Goal: Complete application form

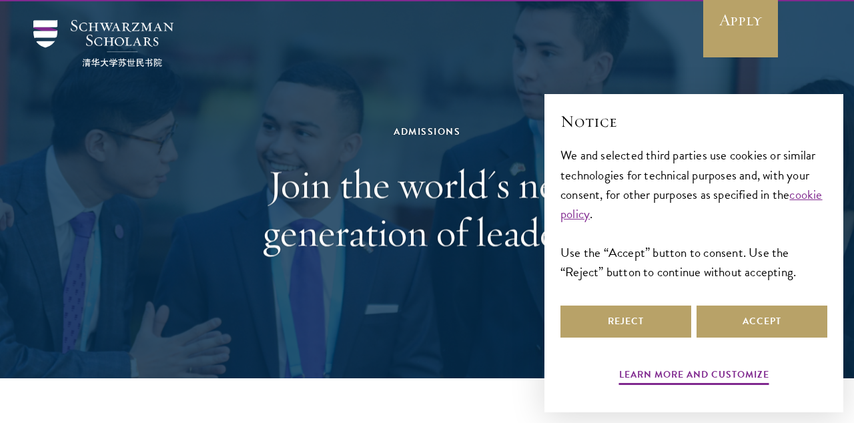
scroll to position [36, 0]
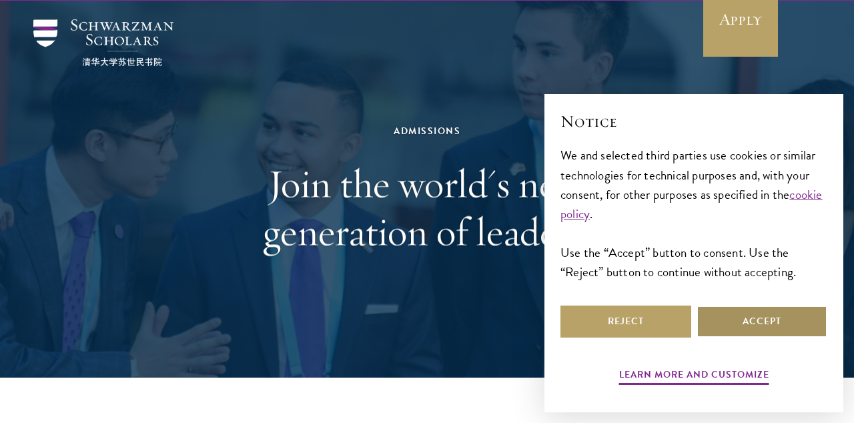
click at [782, 335] on button "Accept" at bounding box center [761, 321] width 131 height 32
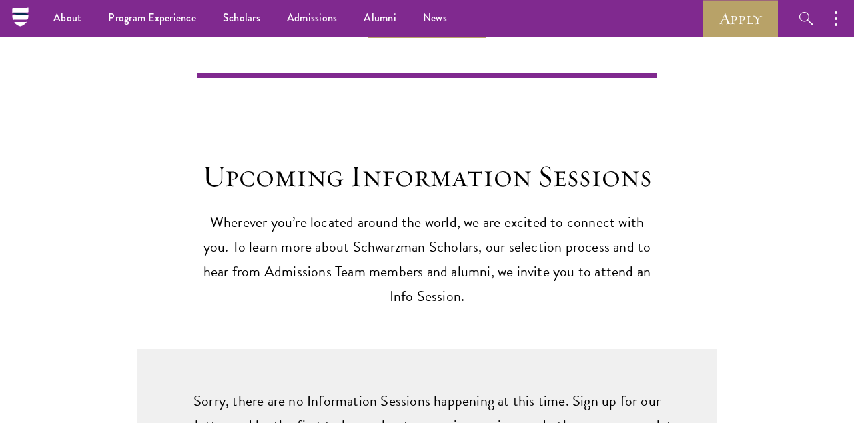
scroll to position [3273, 0]
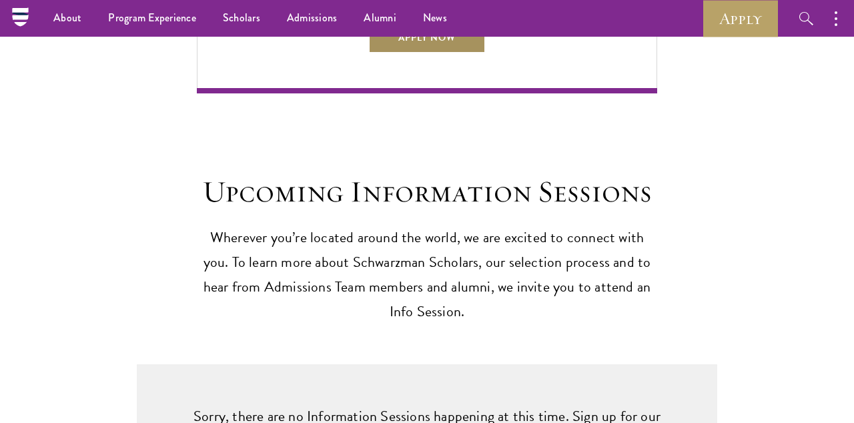
click at [462, 53] on link "Apply Now" at bounding box center [426, 37] width 117 height 32
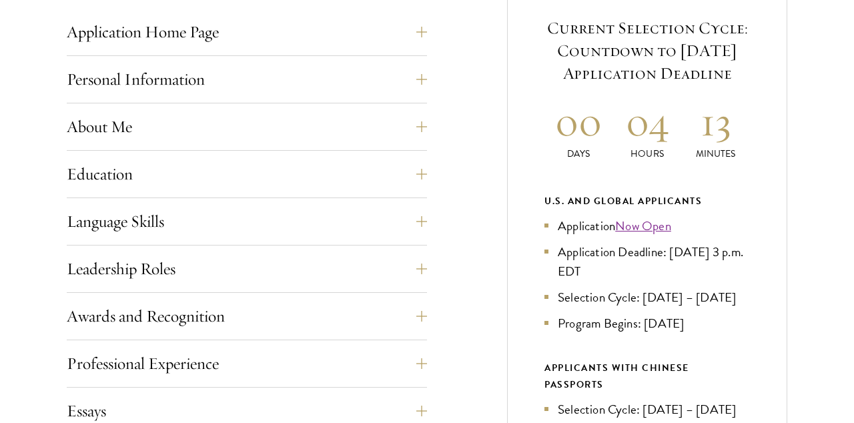
scroll to position [578, 0]
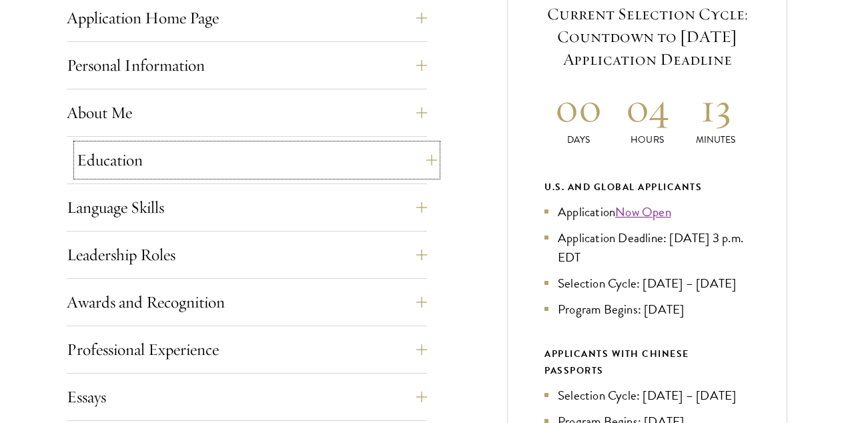
click at [418, 157] on button "Education" at bounding box center [257, 160] width 360 height 32
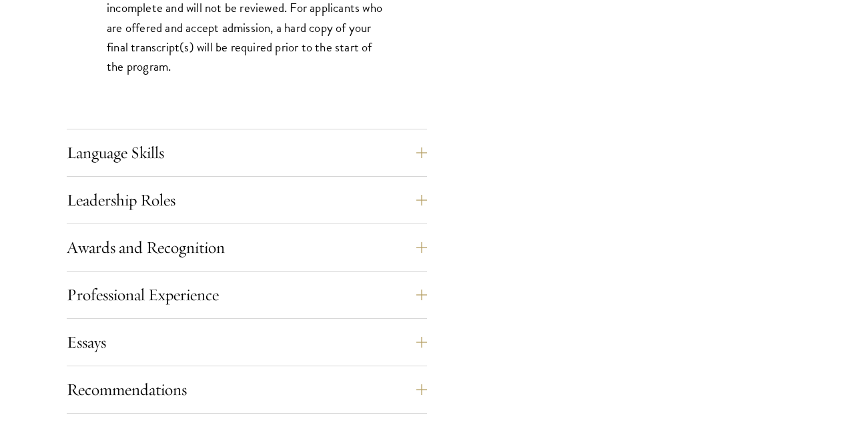
scroll to position [2349, 0]
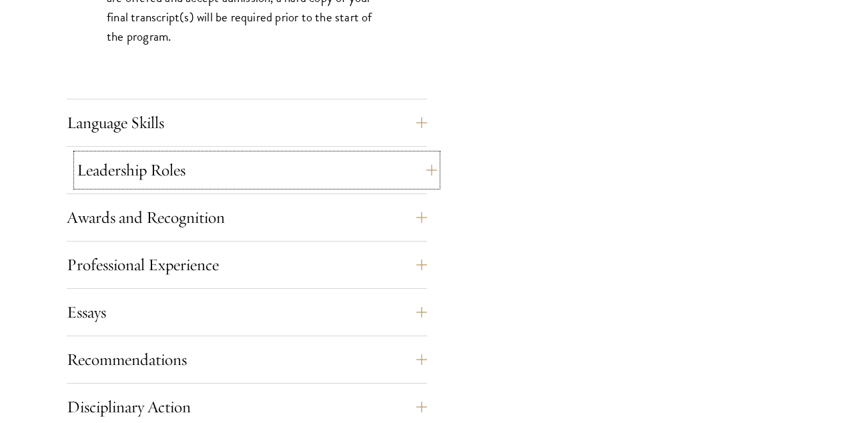
click at [421, 178] on button "Leadership Roles" at bounding box center [257, 170] width 360 height 32
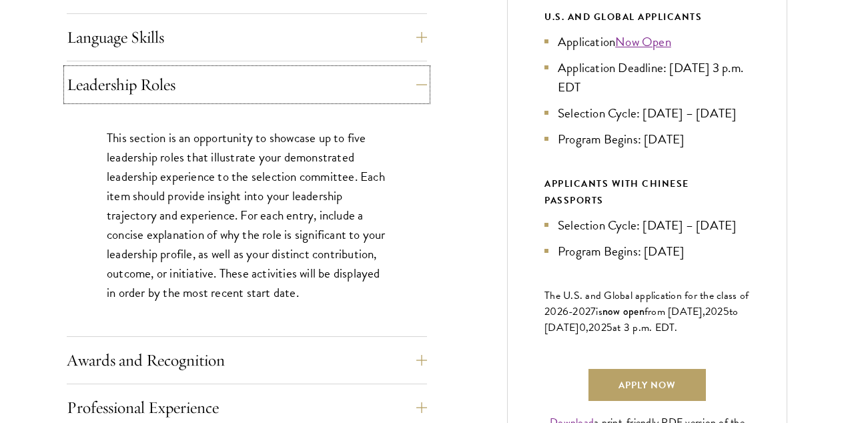
scroll to position [761, 0]
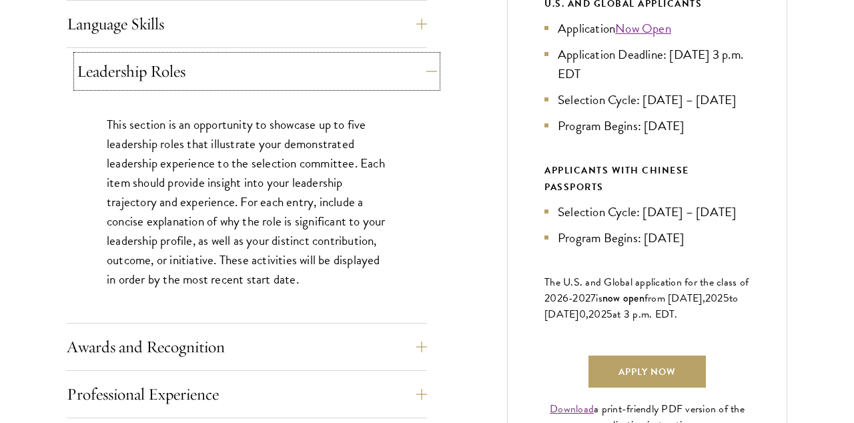
click at [425, 71] on button "Leadership Roles" at bounding box center [257, 71] width 360 height 32
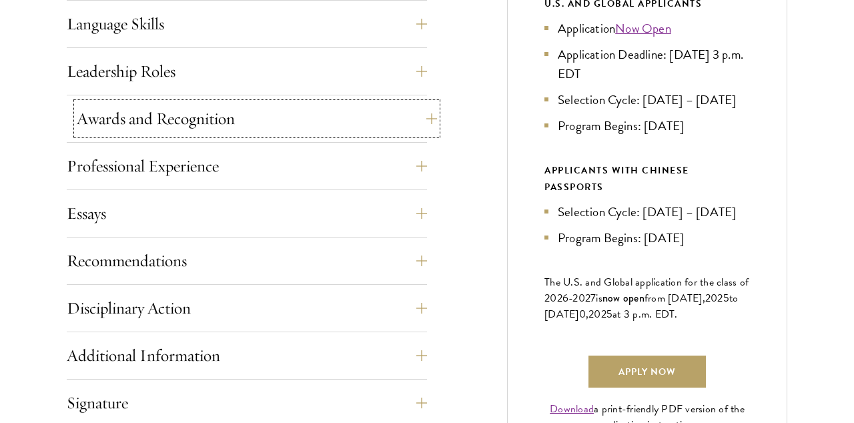
click at [426, 110] on button "Awards and Recognition" at bounding box center [257, 119] width 360 height 32
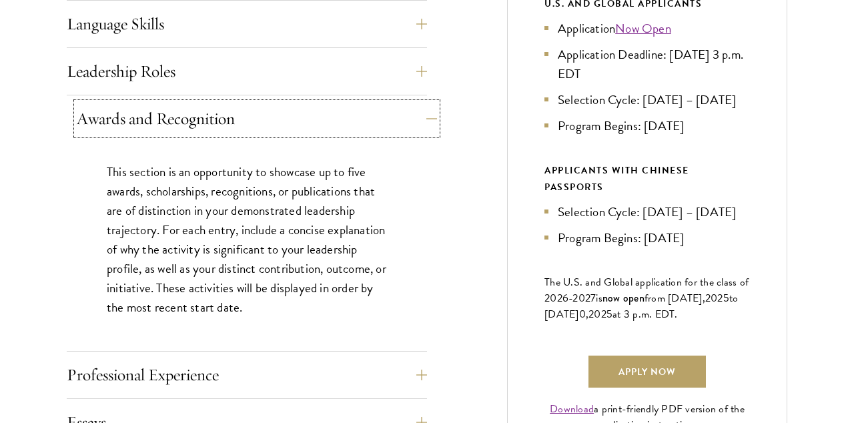
click at [426, 111] on button "Awards and Recognition" at bounding box center [257, 119] width 360 height 32
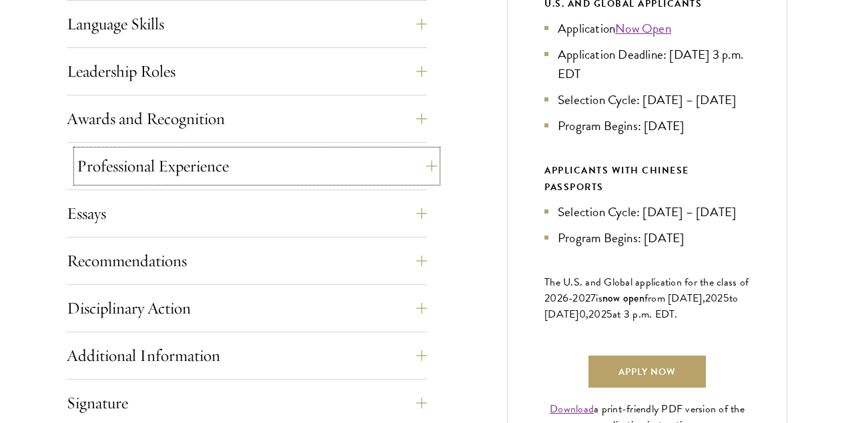
click at [424, 159] on button "Professional Experience" at bounding box center [257, 166] width 360 height 32
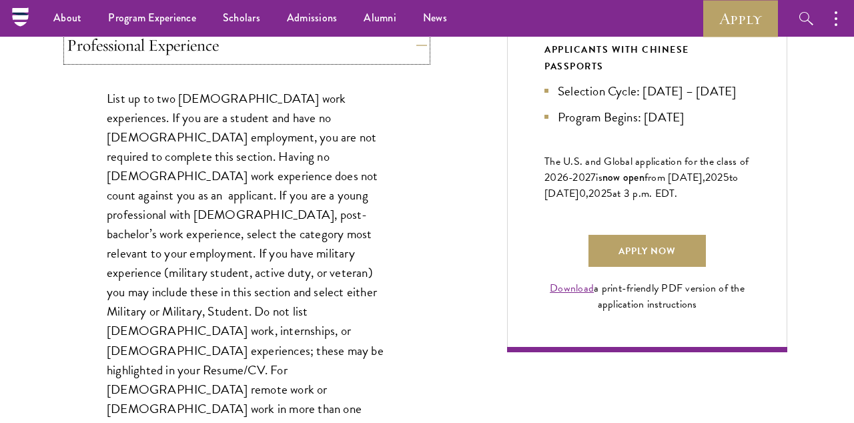
scroll to position [879, 0]
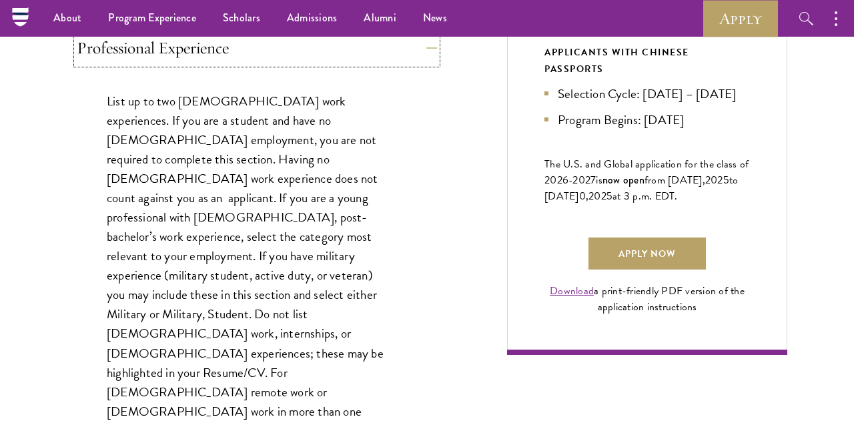
click at [413, 55] on button "Professional Experience" at bounding box center [257, 48] width 360 height 32
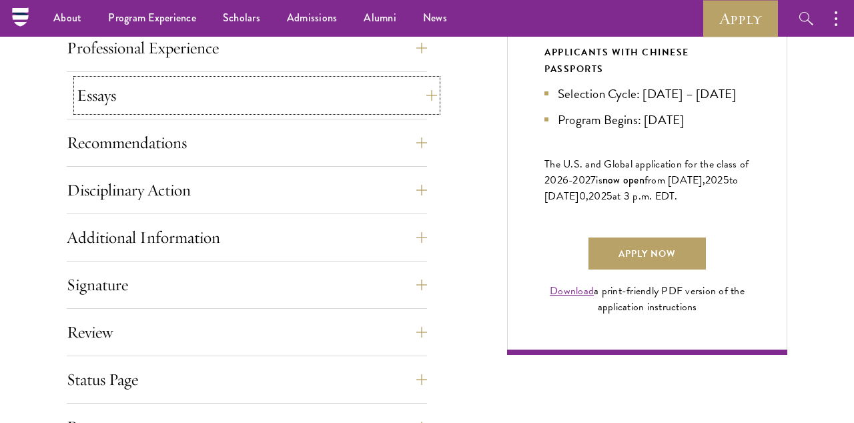
click at [416, 93] on button "Essays" at bounding box center [257, 95] width 360 height 32
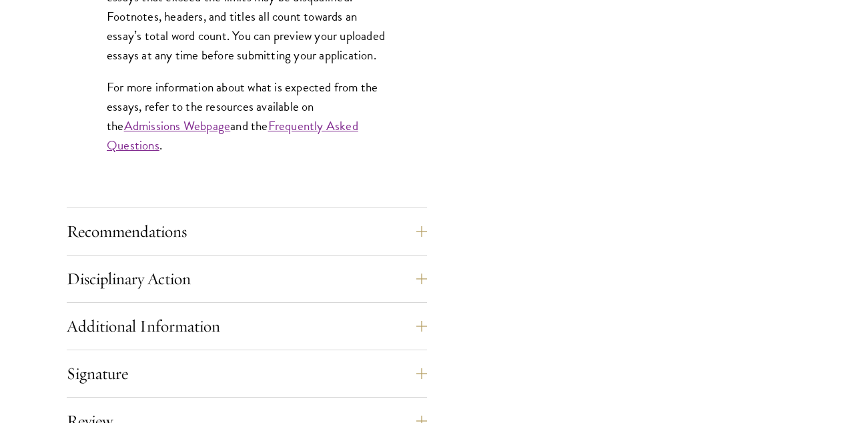
scroll to position [1310, 0]
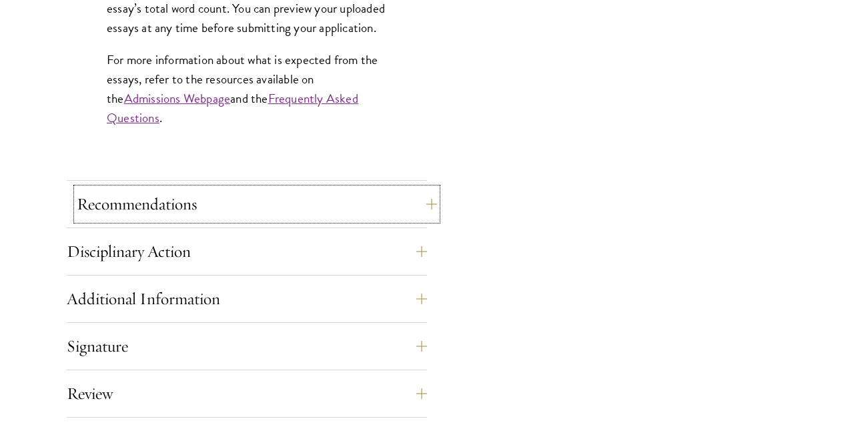
click at [393, 195] on button "Recommendations" at bounding box center [257, 204] width 360 height 32
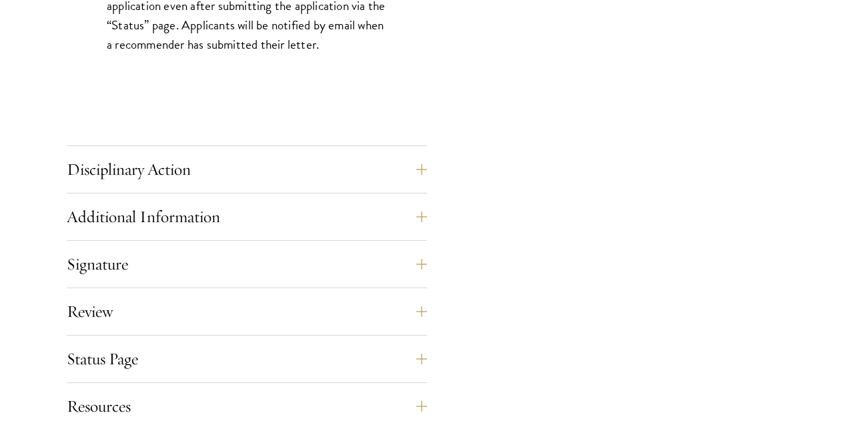
scroll to position [2082, 0]
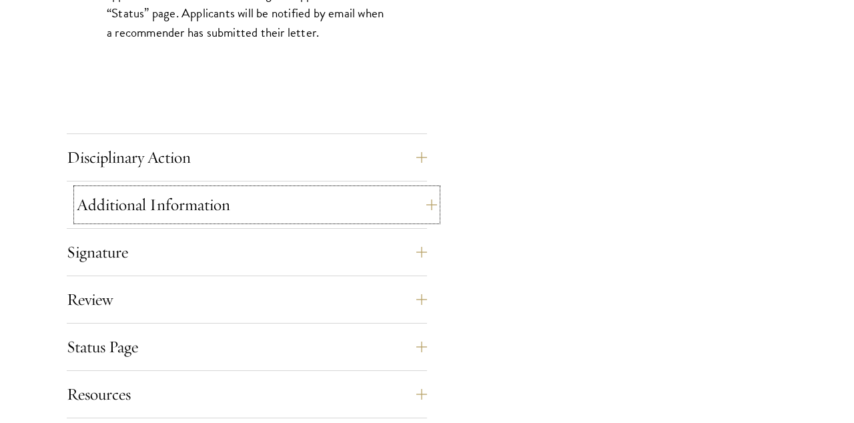
click at [418, 207] on button "Additional Information" at bounding box center [257, 205] width 360 height 32
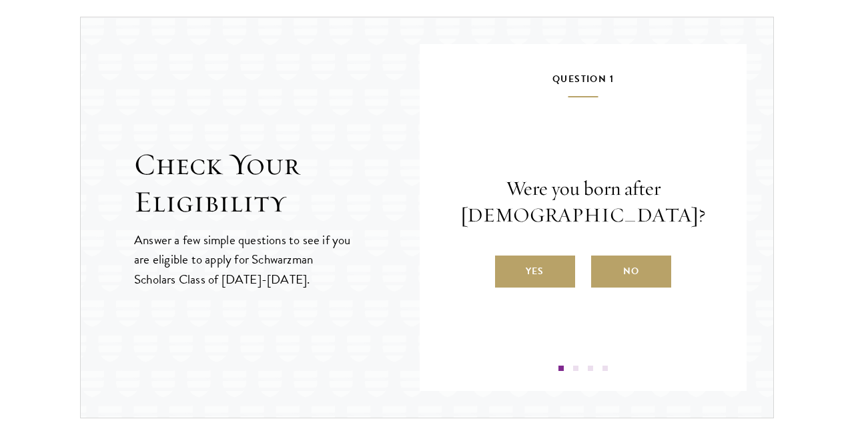
scroll to position [1861, 0]
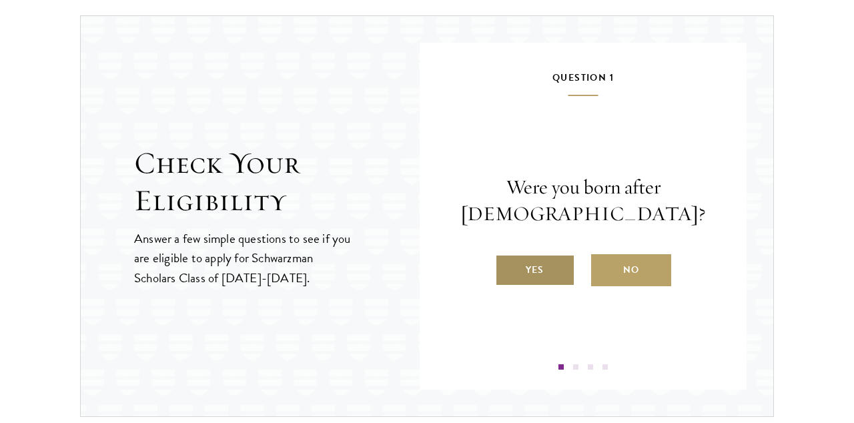
click at [542, 269] on label "Yes" at bounding box center [535, 270] width 80 height 32
click at [507, 267] on input "Yes" at bounding box center [501, 261] width 12 height 12
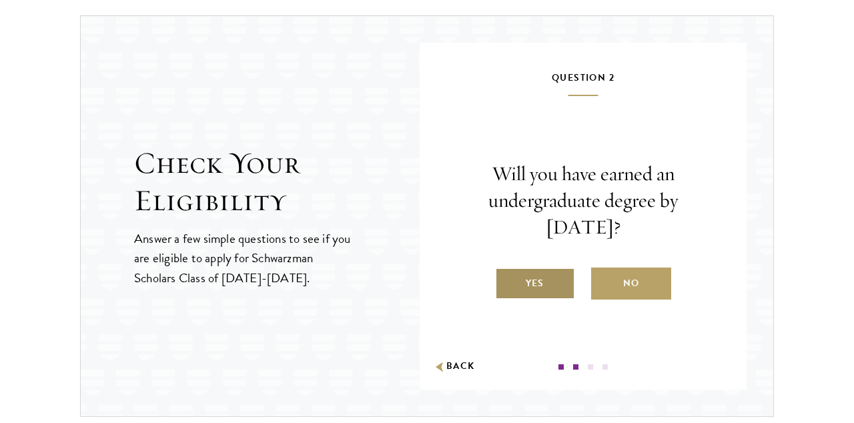
click at [536, 279] on label "Yes" at bounding box center [535, 283] width 80 height 32
click at [507, 279] on input "Yes" at bounding box center [501, 275] width 12 height 12
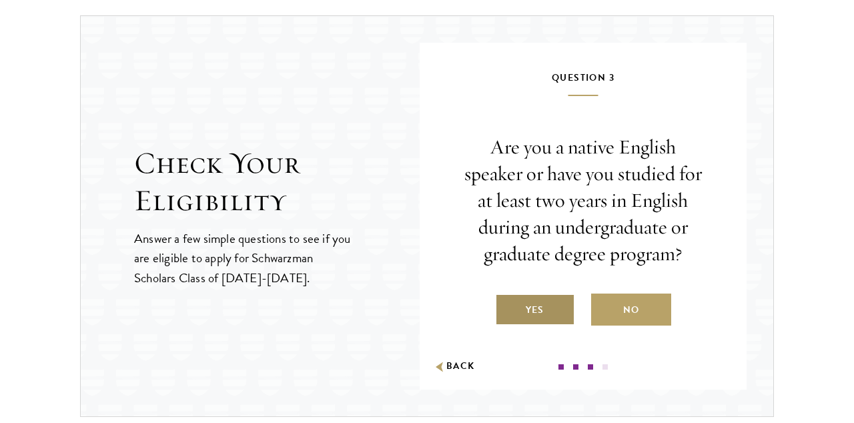
click at [534, 321] on label "Yes" at bounding box center [535, 309] width 80 height 32
click at [507, 307] on input "Yes" at bounding box center [501, 301] width 12 height 12
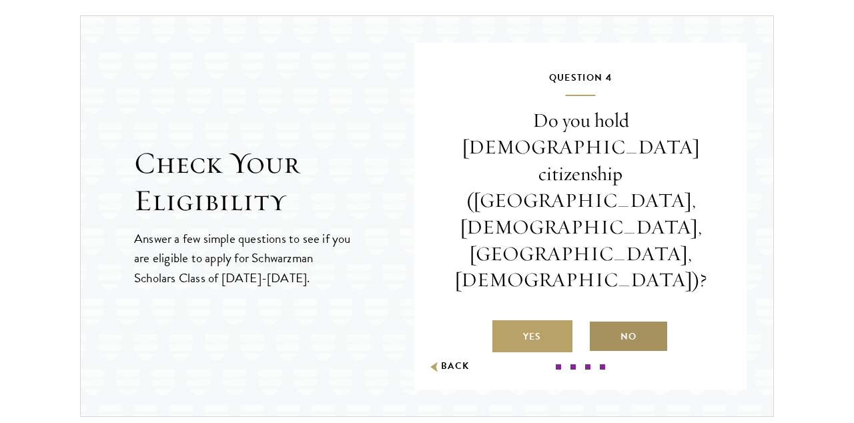
click at [641, 320] on label "No" at bounding box center [628, 336] width 80 height 32
click at [600, 322] on input "No" at bounding box center [594, 328] width 12 height 12
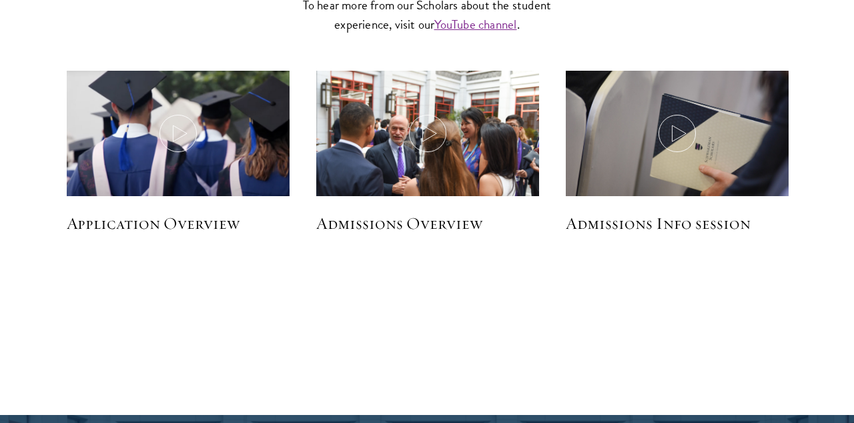
scroll to position [2403, 0]
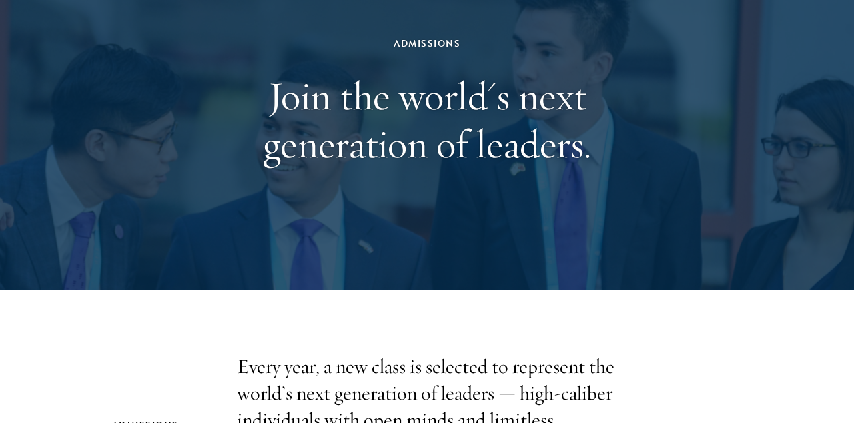
scroll to position [137, 0]
